Goal: Transaction & Acquisition: Purchase product/service

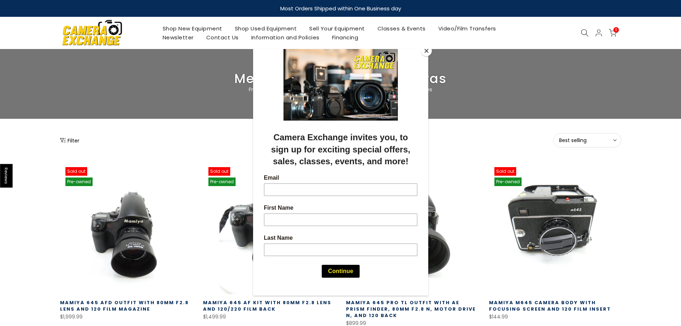
click at [588, 138] on div at bounding box center [340, 163] width 681 height 326
click at [422, 49] on button "Close" at bounding box center [426, 50] width 11 height 11
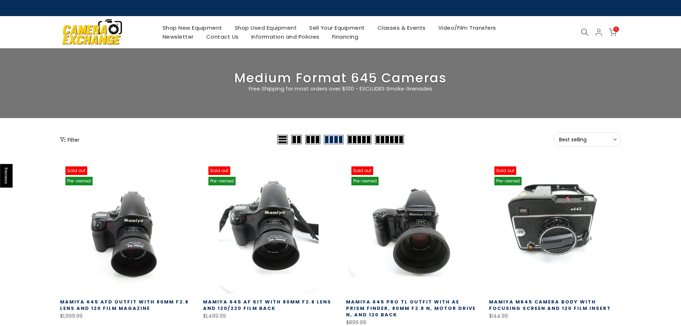
click at [599, 139] on span "Best selling" at bounding box center [587, 139] width 56 height 6
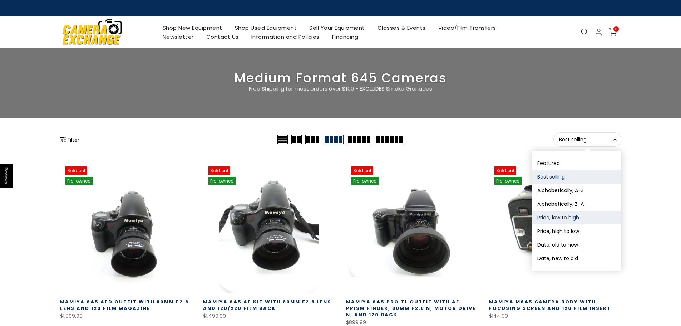
click at [583, 220] on button "Price, low to high" at bounding box center [576, 218] width 89 height 14
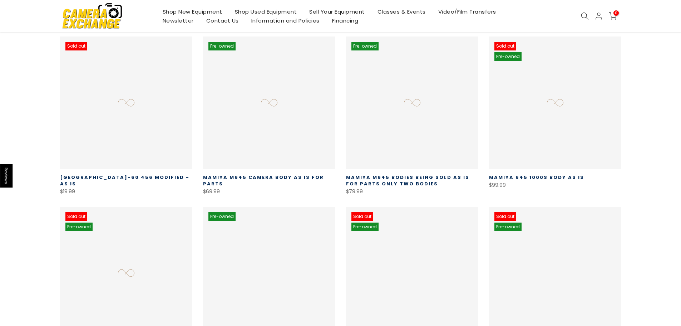
scroll to position [126, 0]
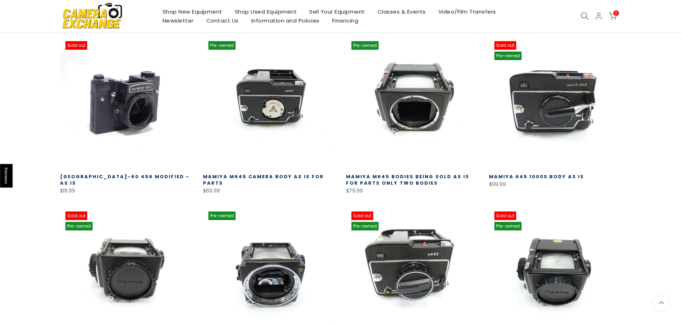
click at [140, 176] on link "Kiev-60 456 Modified - AS IS" at bounding box center [124, 179] width 129 height 13
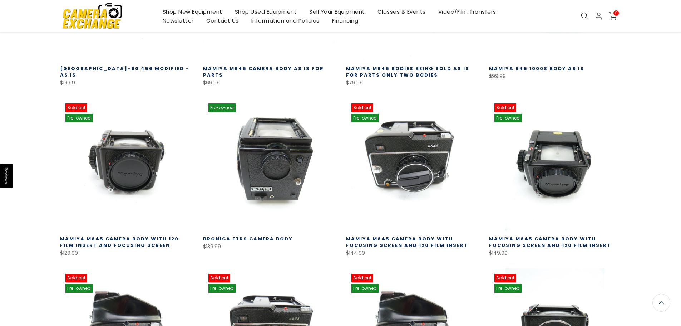
scroll to position [232, 0]
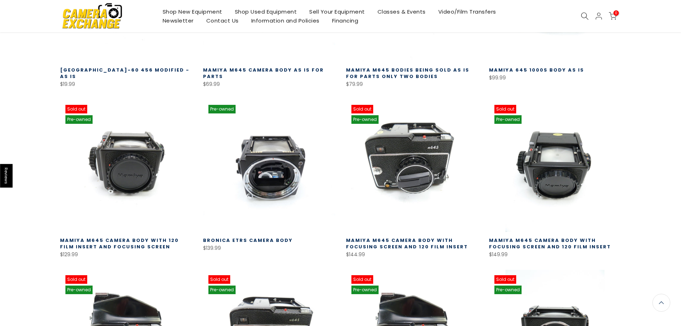
click at [261, 236] on div "Bronica ETRS Camera Body $139.99 This is a Bronica ETRS Body. This body is in g…" at bounding box center [269, 242] width 132 height 21
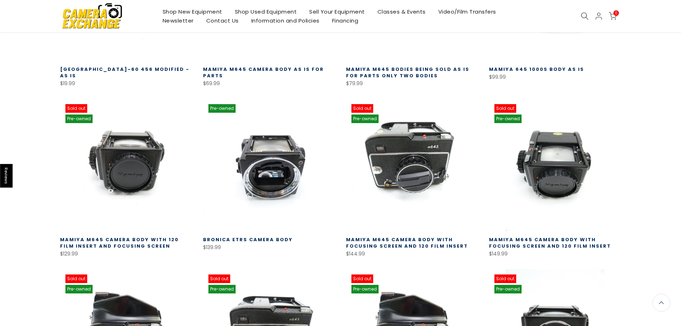
click at [264, 239] on link "Bronica ETRS Camera Body" at bounding box center [248, 239] width 90 height 7
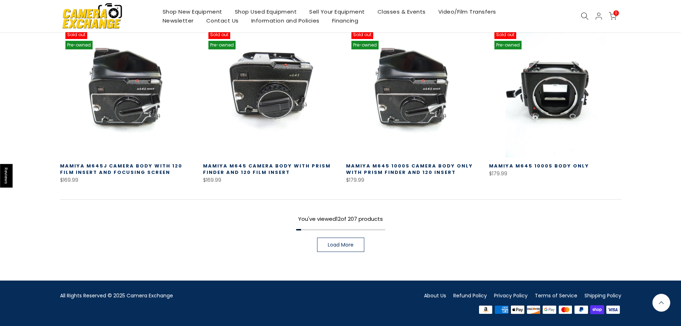
click at [354, 244] on link "Load More" at bounding box center [340, 244] width 47 height 14
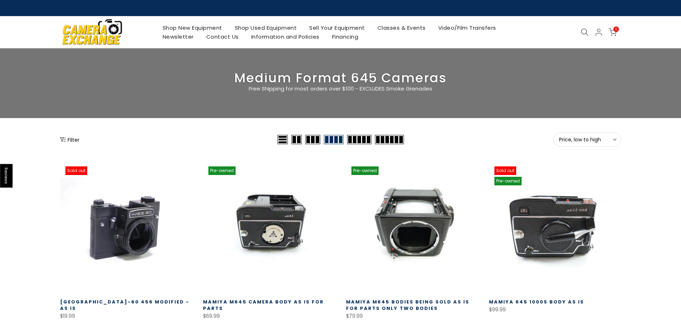
click at [588, 30] on icon at bounding box center [585, 32] width 8 height 8
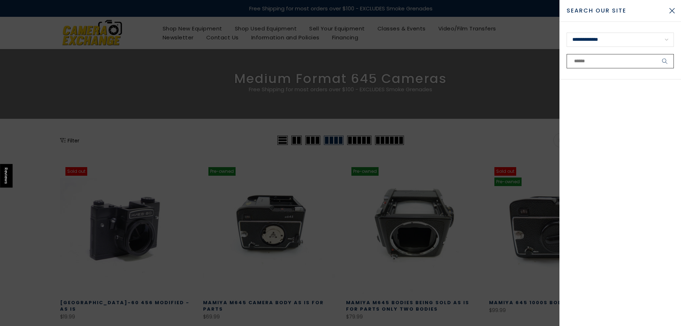
click at [605, 60] on input "text" at bounding box center [620, 61] width 107 height 14
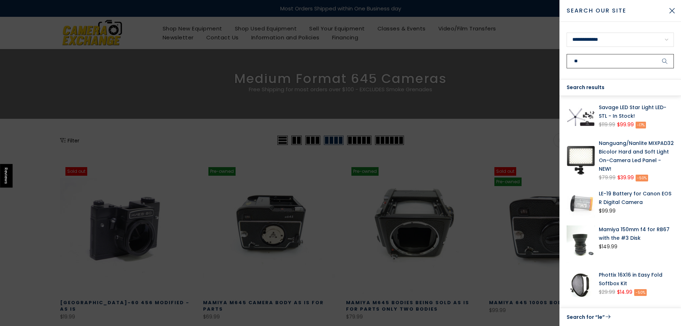
click at [605, 60] on input "**" at bounding box center [620, 61] width 107 height 14
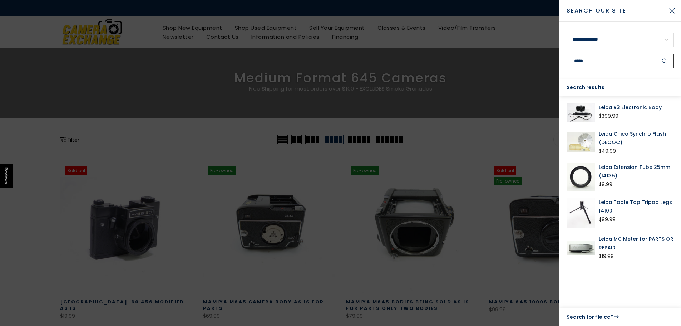
click at [606, 60] on input "*****" at bounding box center [620, 61] width 107 height 14
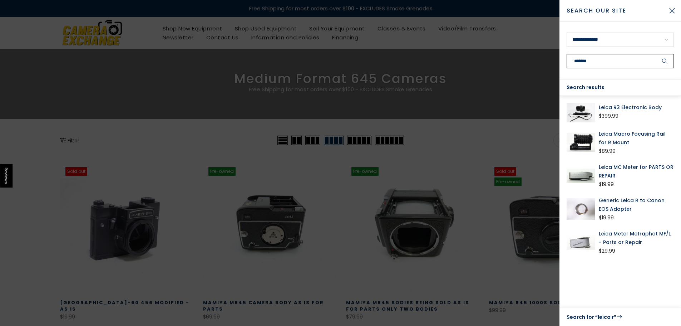
type input "*******"
click at [656, 54] on button "submit" at bounding box center [665, 61] width 18 height 14
click at [448, 128] on div at bounding box center [340, 163] width 681 height 326
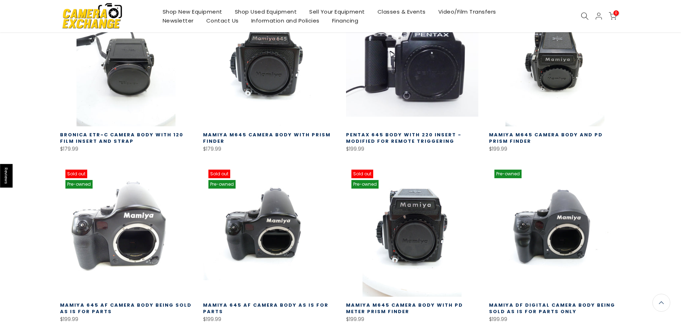
scroll to position [679, 0]
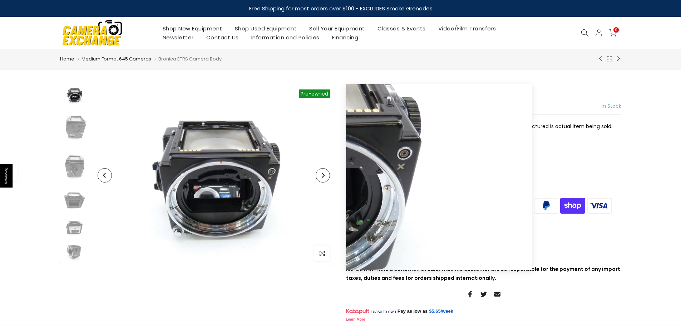
click at [324, 176] on icon "Next" at bounding box center [323, 175] width 3 height 5
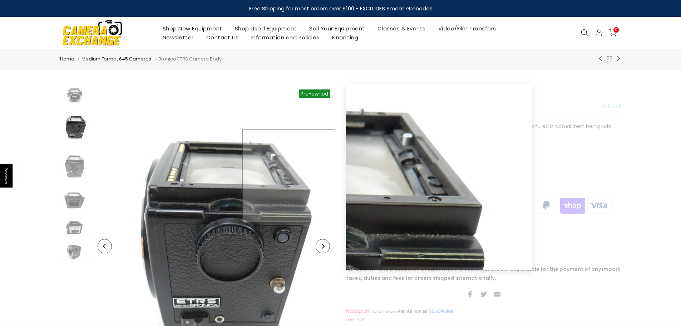
click at [324, 176] on img at bounding box center [213, 246] width 243 height 324
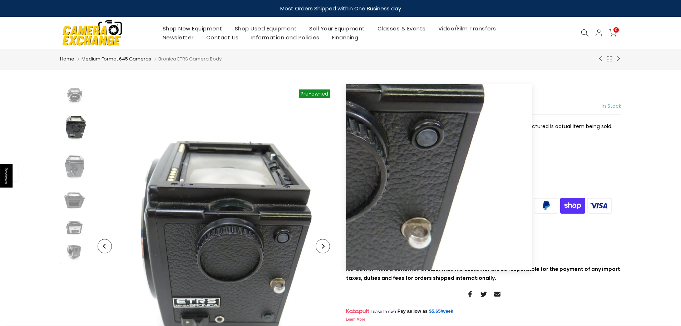
click at [319, 250] on button "Next" at bounding box center [323, 246] width 14 height 14
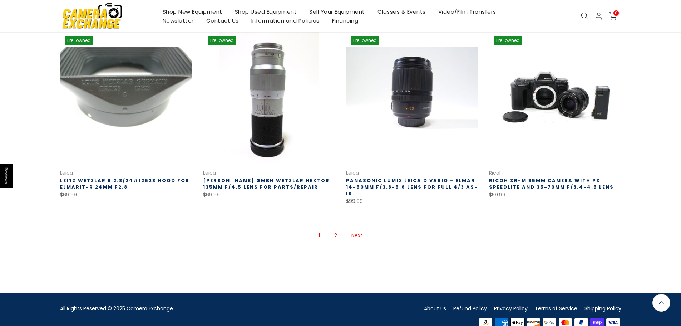
scroll to position [478, 0]
click at [359, 229] on link "Next" at bounding box center [357, 235] width 18 height 13
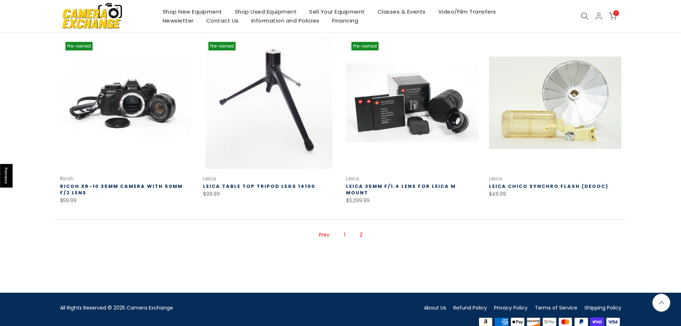
scroll to position [115, 0]
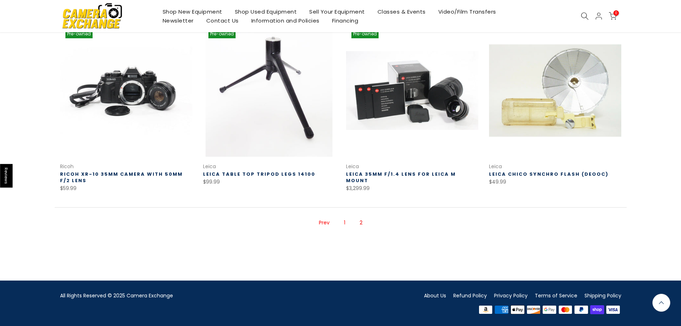
scroll to position [126, 0]
